Goal: Check status: Check status

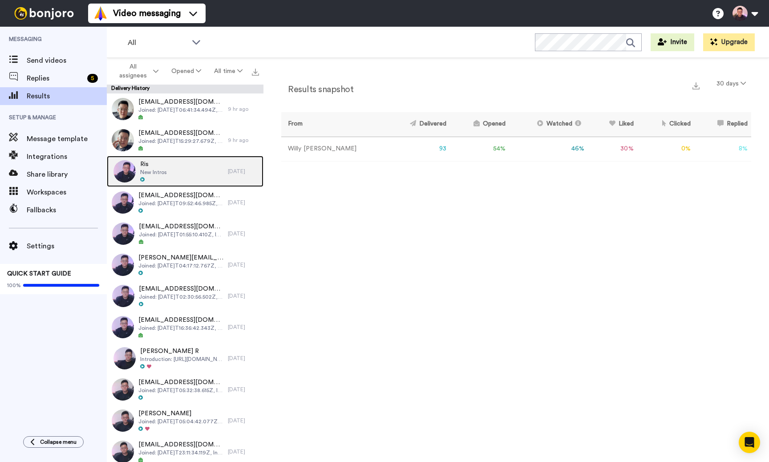
click at [188, 163] on div "Ris New Intros" at bounding box center [167, 171] width 121 height 31
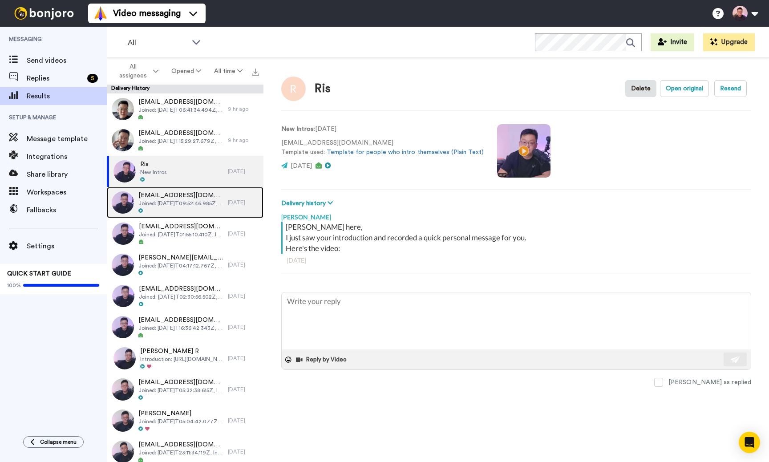
click at [193, 195] on span "jinrui@gmail.com" at bounding box center [180, 195] width 85 height 9
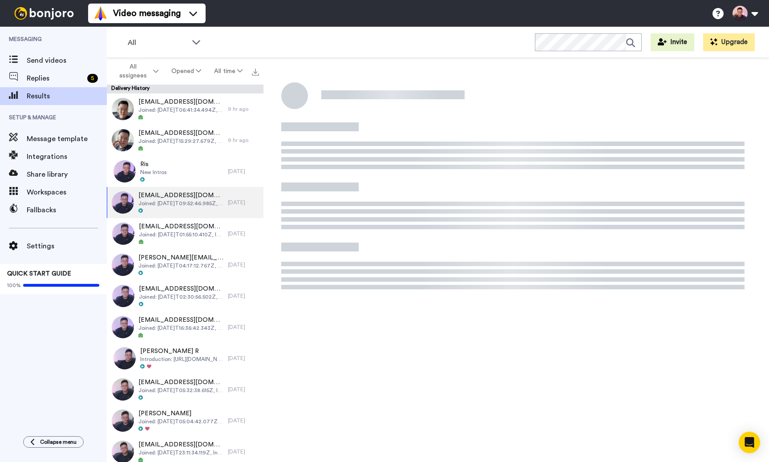
type textarea "x"
